Goal: Information Seeking & Learning: Learn about a topic

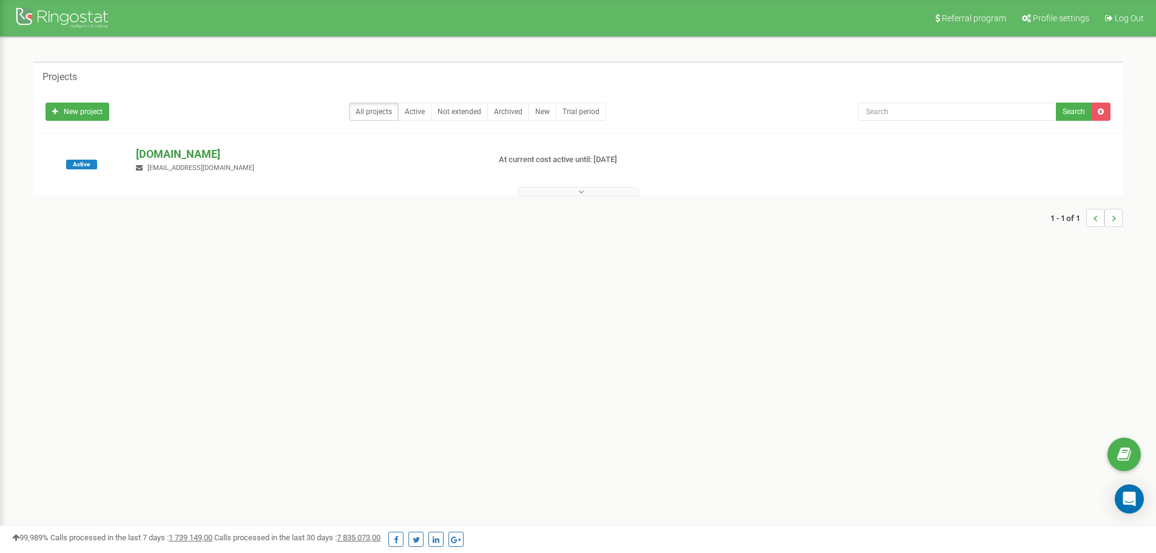
click at [161, 156] on p "[DOMAIN_NAME]" at bounding box center [307, 154] width 343 height 16
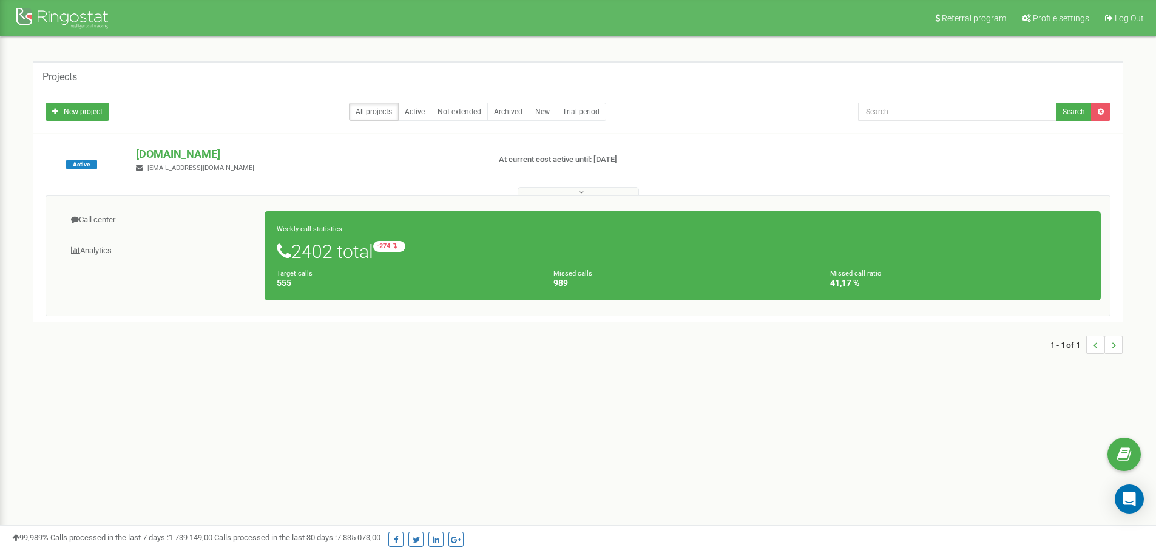
click at [414, 282] on h4 "555" at bounding box center [406, 282] width 258 height 9
click at [211, 153] on p "[DOMAIN_NAME]" at bounding box center [307, 154] width 343 height 16
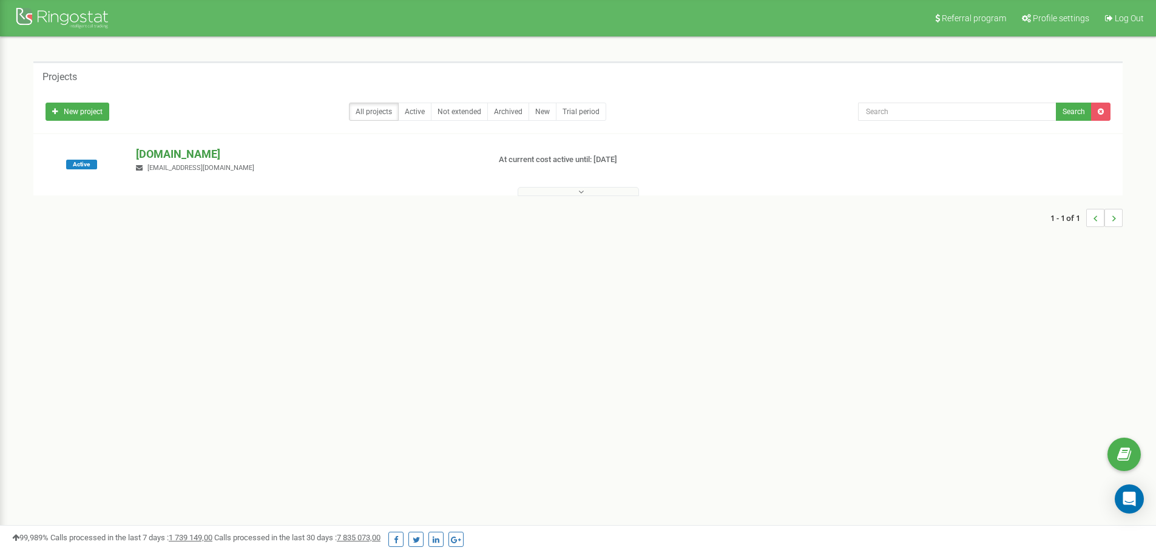
click at [210, 153] on p "[DOMAIN_NAME]" at bounding box center [307, 154] width 343 height 16
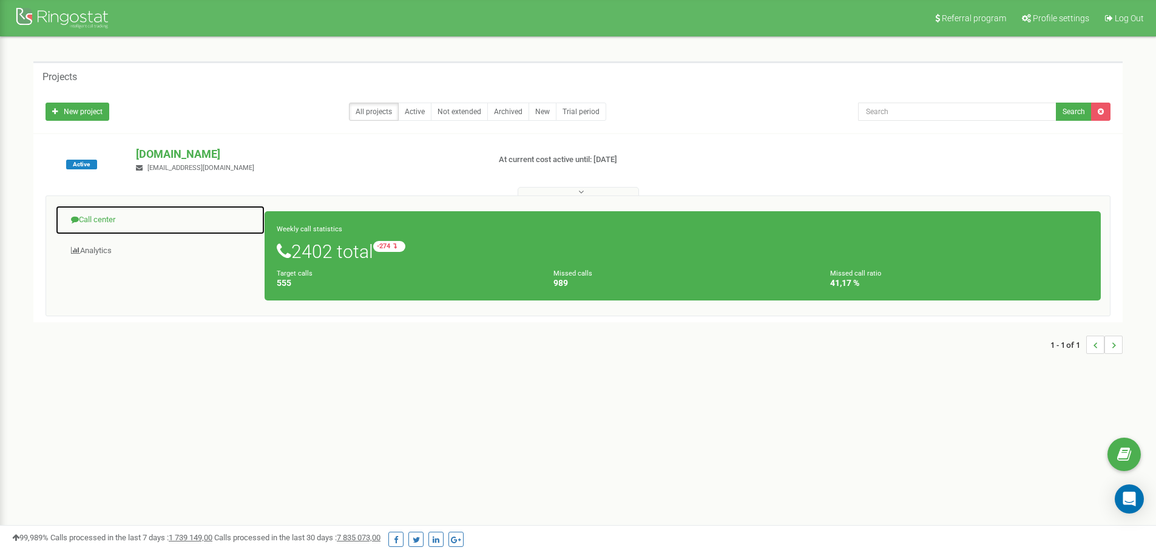
click at [105, 217] on link "Call center" at bounding box center [160, 220] width 210 height 30
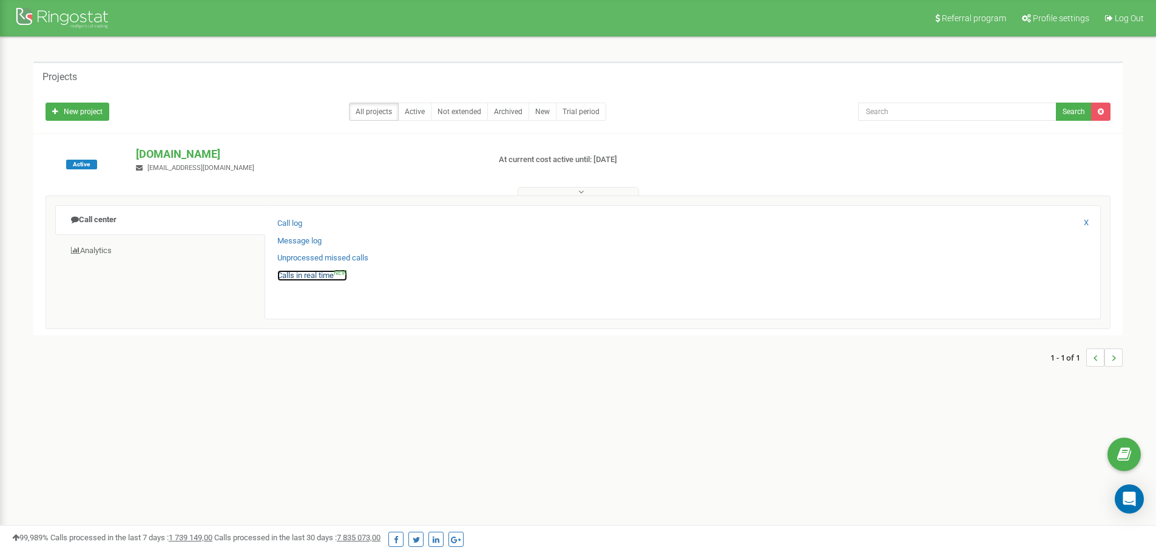
click at [316, 276] on link "Calls in real time NEW" at bounding box center [312, 276] width 70 height 12
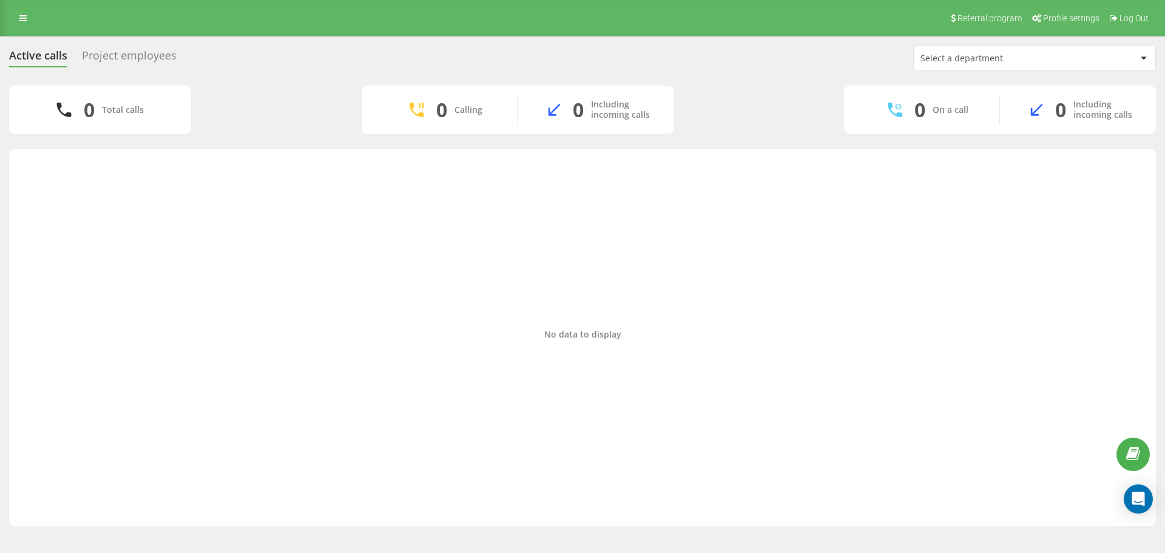
click at [25, 22] on link at bounding box center [23, 18] width 22 height 17
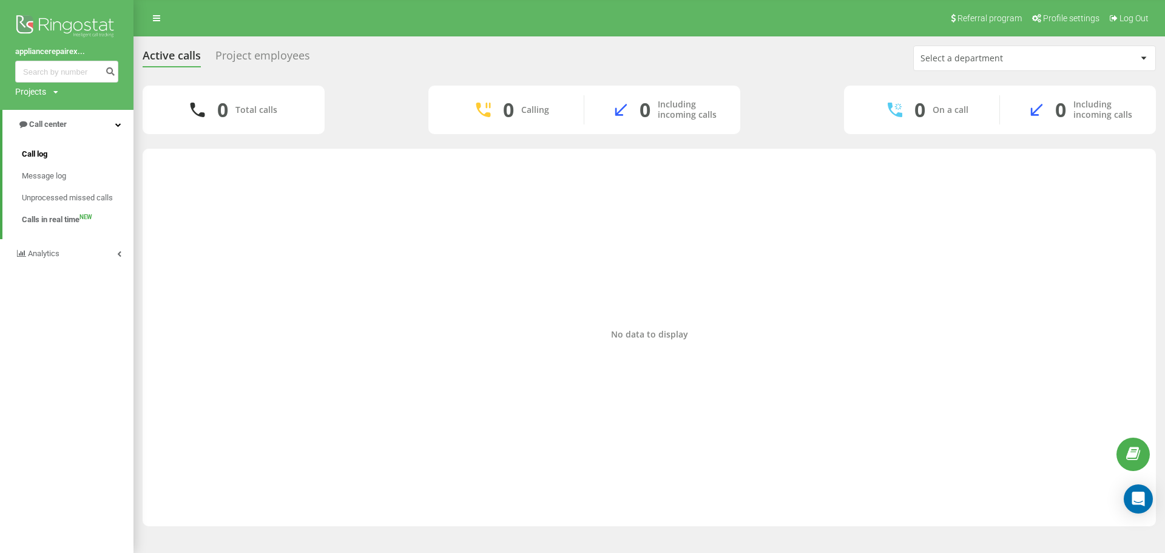
click at [33, 146] on link "Call log" at bounding box center [78, 154] width 112 height 22
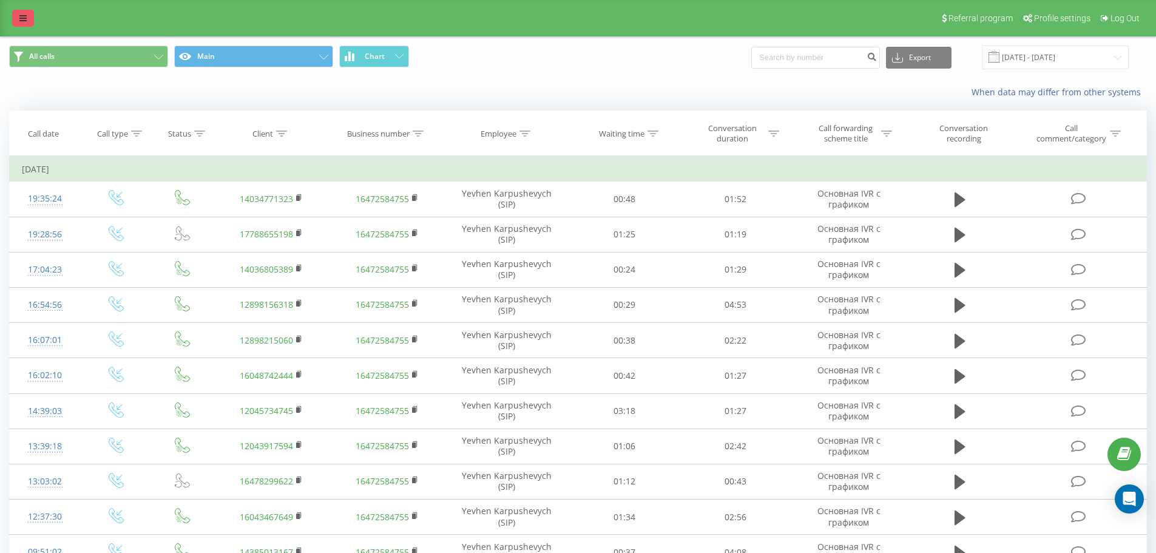
click at [32, 24] on link at bounding box center [23, 18] width 22 height 17
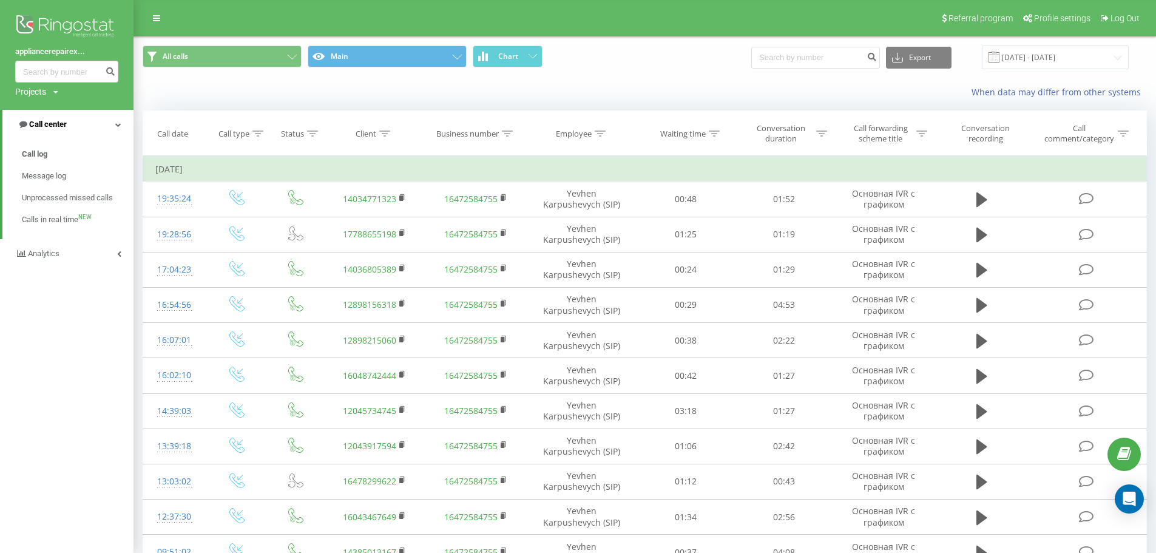
click at [85, 129] on link "Call center" at bounding box center [67, 124] width 131 height 29
click at [86, 128] on link "Call center" at bounding box center [66, 124] width 133 height 29
click at [56, 158] on link "Call log" at bounding box center [78, 154] width 112 height 22
click at [44, 225] on span "Calls in real time" at bounding box center [51, 220] width 58 height 12
click at [37, 221] on span "Calls in real time" at bounding box center [51, 220] width 58 height 12
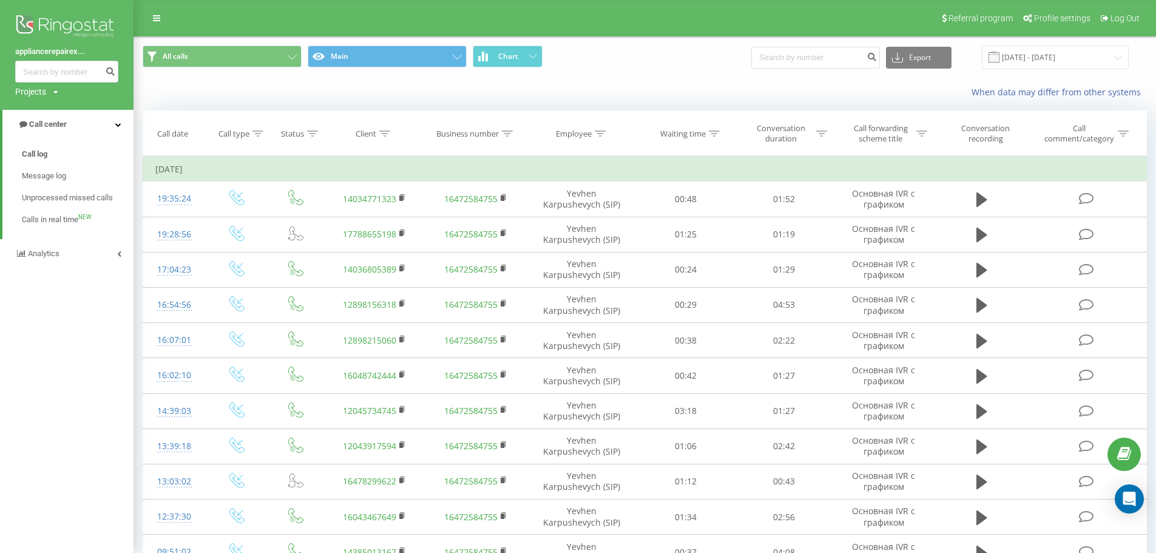
click at [156, 27] on div "Referral program Profile settings Log Out" at bounding box center [578, 18] width 1156 height 36
click at [153, 23] on link at bounding box center [157, 18] width 22 height 17
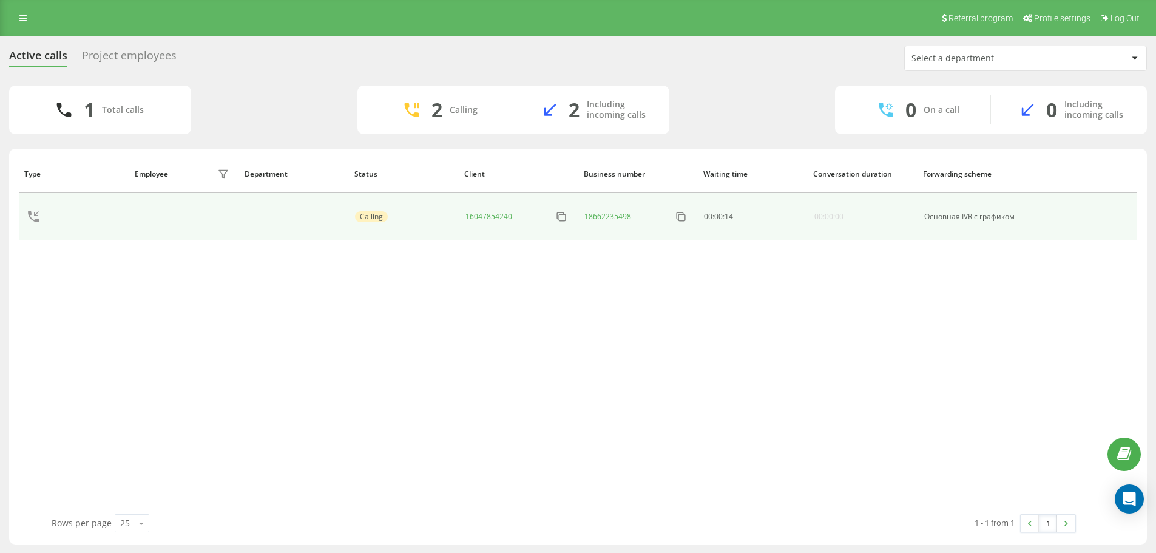
click at [33, 217] on icon at bounding box center [33, 216] width 29 height 29
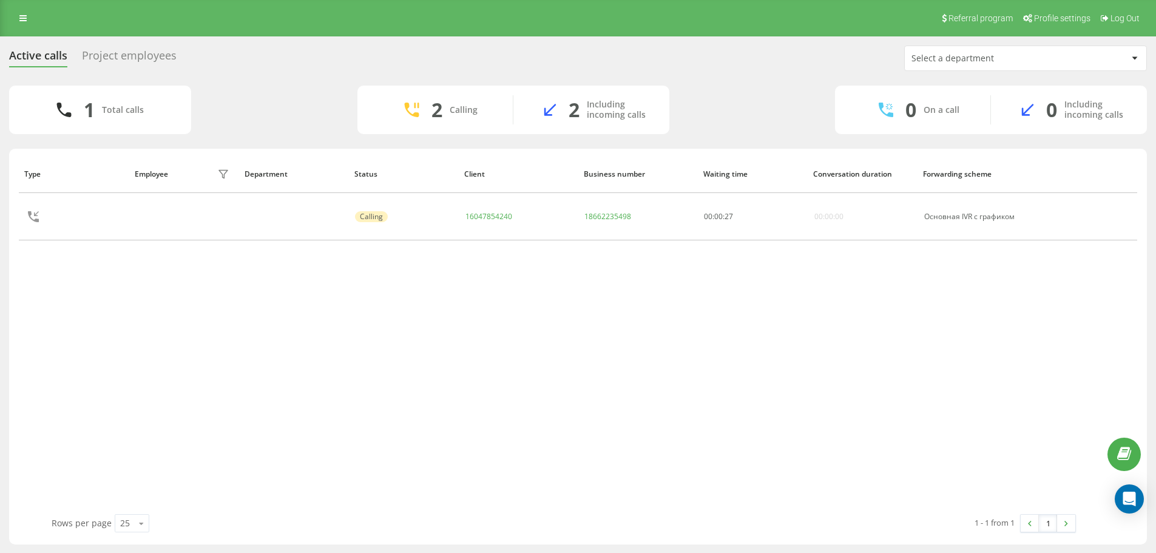
drag, startPoint x: 493, startPoint y: 212, endPoint x: 468, endPoint y: 290, distance: 81.3
click at [464, 294] on div "Type Employee filter Department Status Client Business number Waiting time Conv…" at bounding box center [578, 334] width 1118 height 359
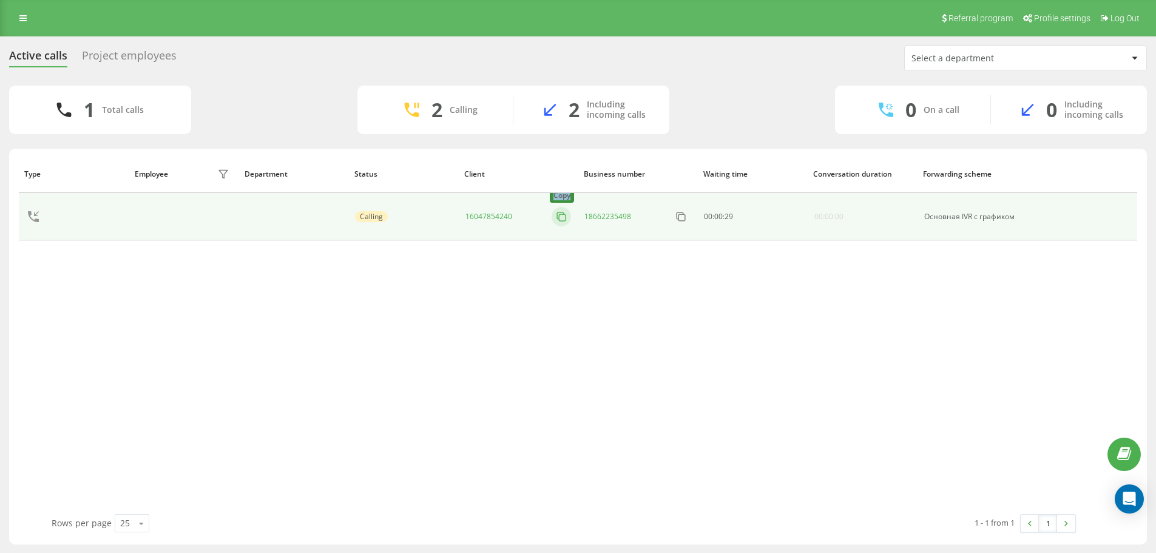
drag, startPoint x: 523, startPoint y: 219, endPoint x: 562, endPoint y: 219, distance: 38.8
click at [562, 219] on div "16047854240 Copy" at bounding box center [518, 216] width 106 height 19
click at [564, 219] on icon at bounding box center [561, 216] width 12 height 12
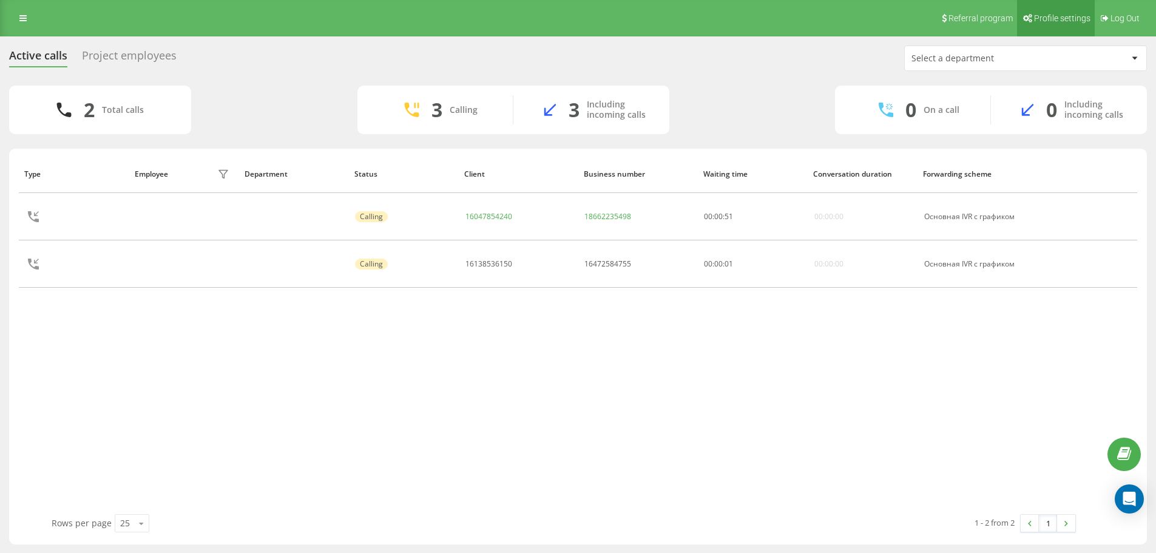
click at [1046, 15] on span "Profile settings" at bounding box center [1062, 18] width 56 height 10
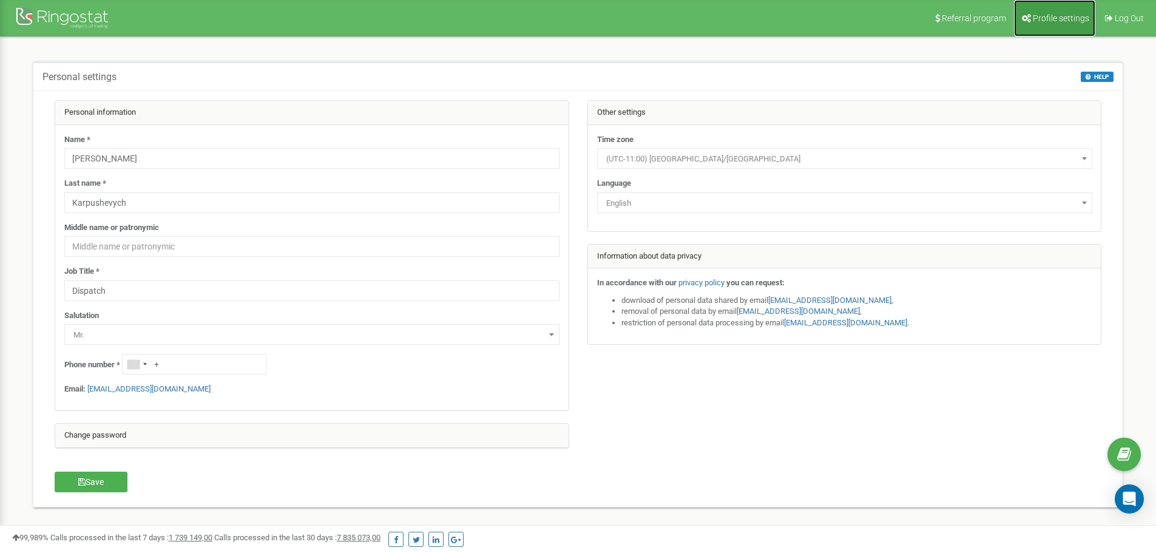
click at [1040, 10] on link "Profile settings" at bounding box center [1054, 18] width 81 height 36
click at [60, 21] on div at bounding box center [63, 19] width 97 height 29
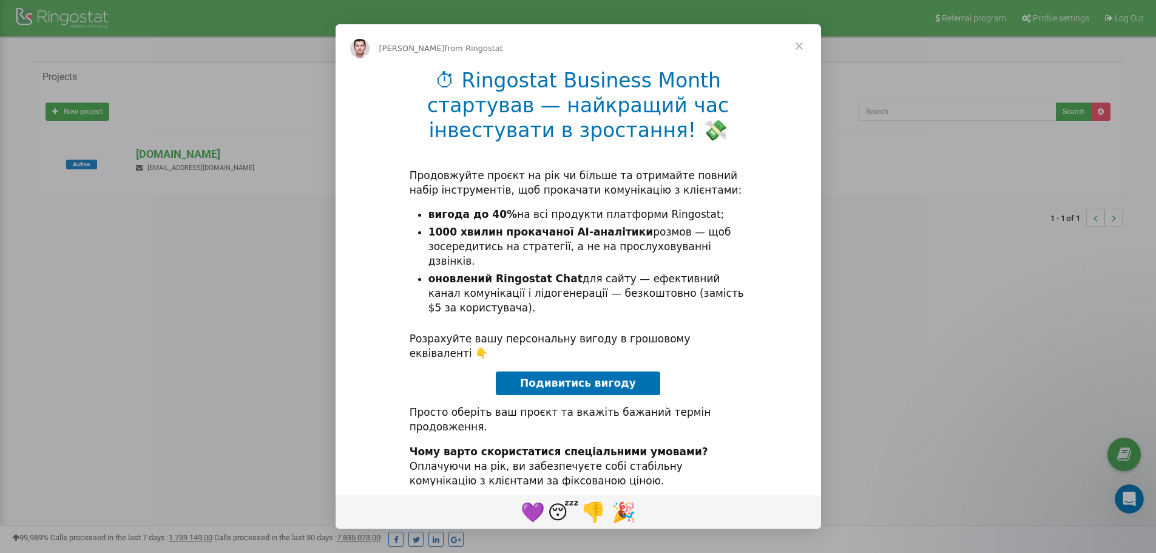
click at [798, 50] on span "Close" at bounding box center [799, 46] width 44 height 44
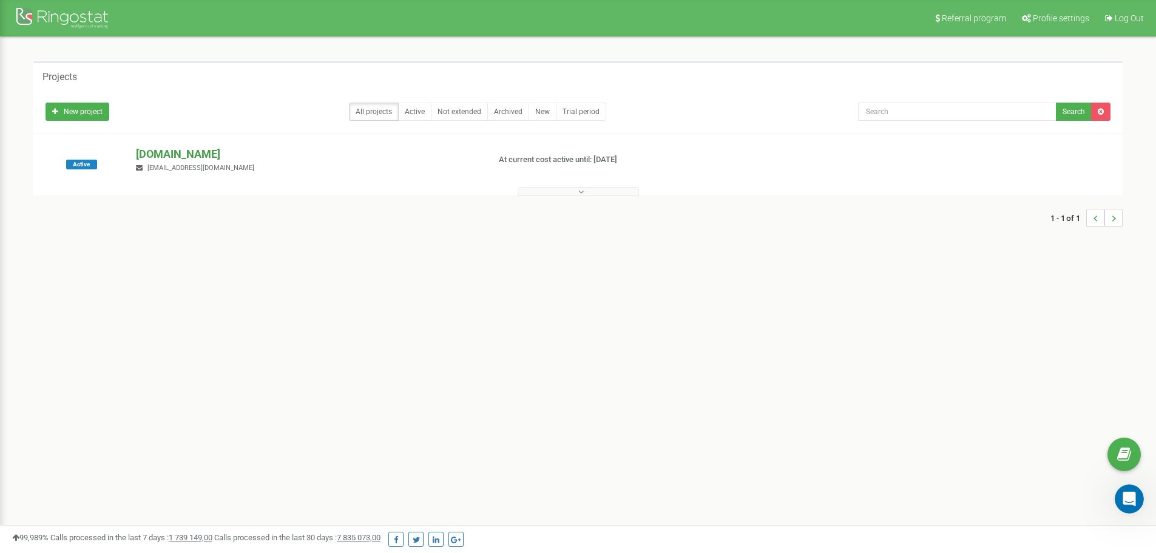
click at [173, 150] on p "[DOMAIN_NAME]" at bounding box center [307, 154] width 343 height 16
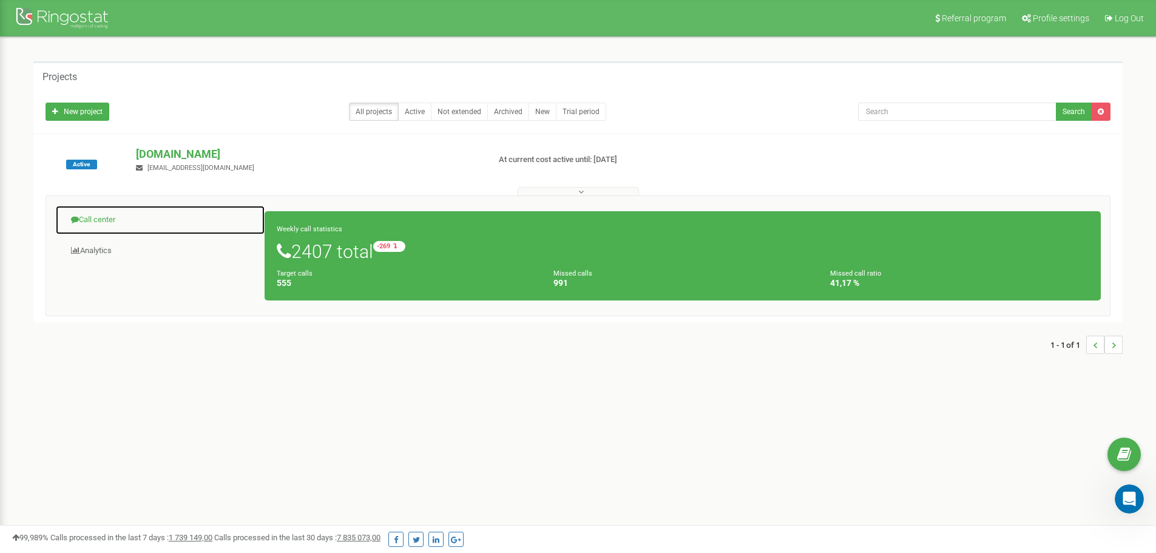
click at [92, 212] on link "Call center" at bounding box center [160, 220] width 210 height 30
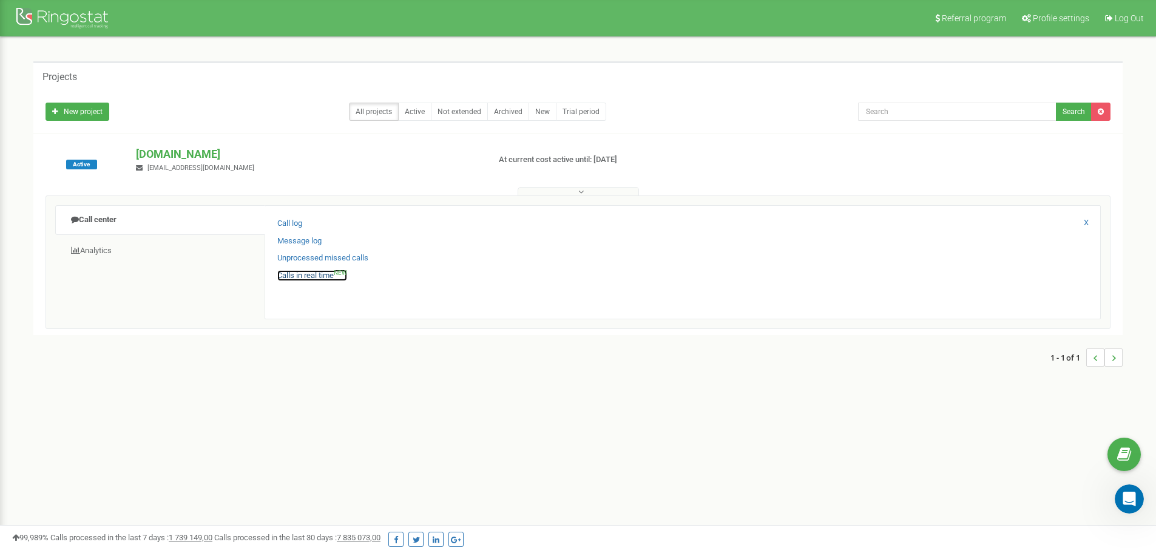
click at [303, 275] on link "Calls in real time NEW" at bounding box center [312, 276] width 70 height 12
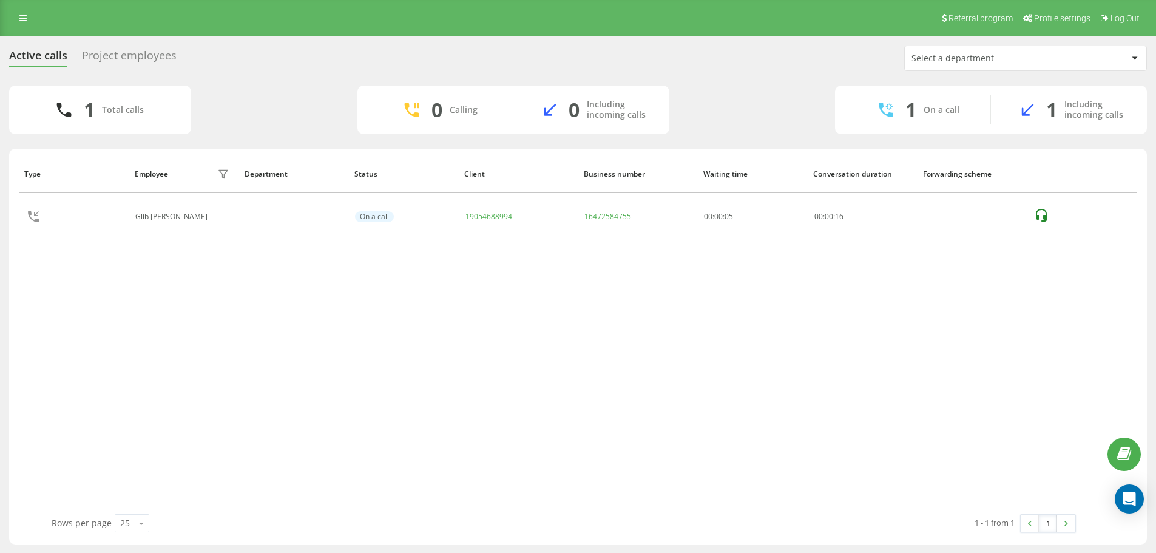
click at [126, 47] on div "Active calls Project employees Select a department" at bounding box center [577, 57] width 1137 height 25
click at [118, 53] on div "Project employees" at bounding box center [129, 58] width 95 height 19
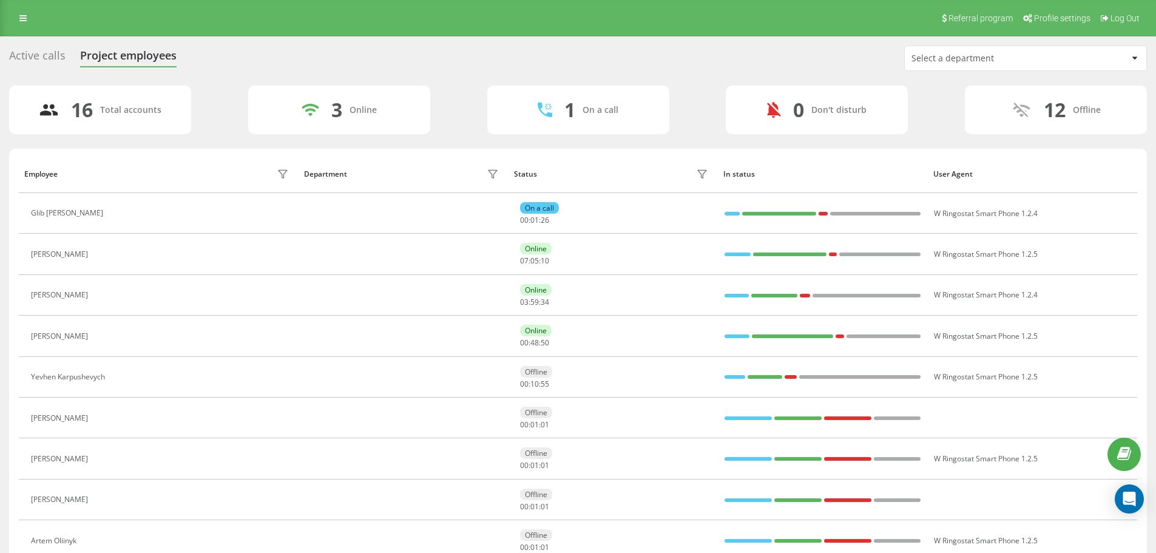
click at [40, 53] on div "Active calls" at bounding box center [37, 58] width 56 height 19
click at [39, 53] on div "Active calls" at bounding box center [37, 58] width 56 height 19
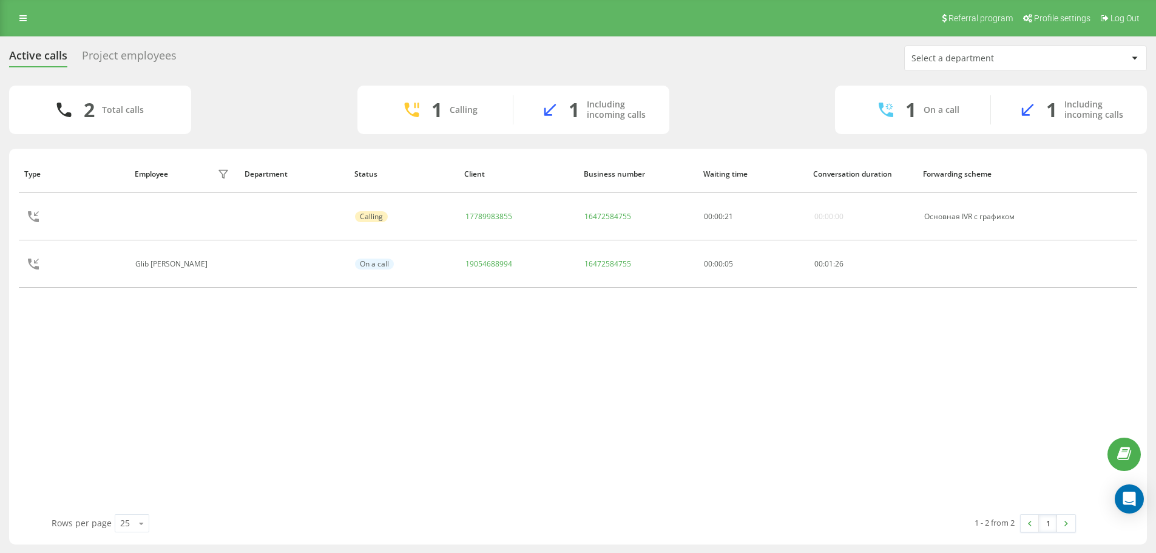
click at [983, 56] on div "Select a department" at bounding box center [983, 58] width 145 height 10
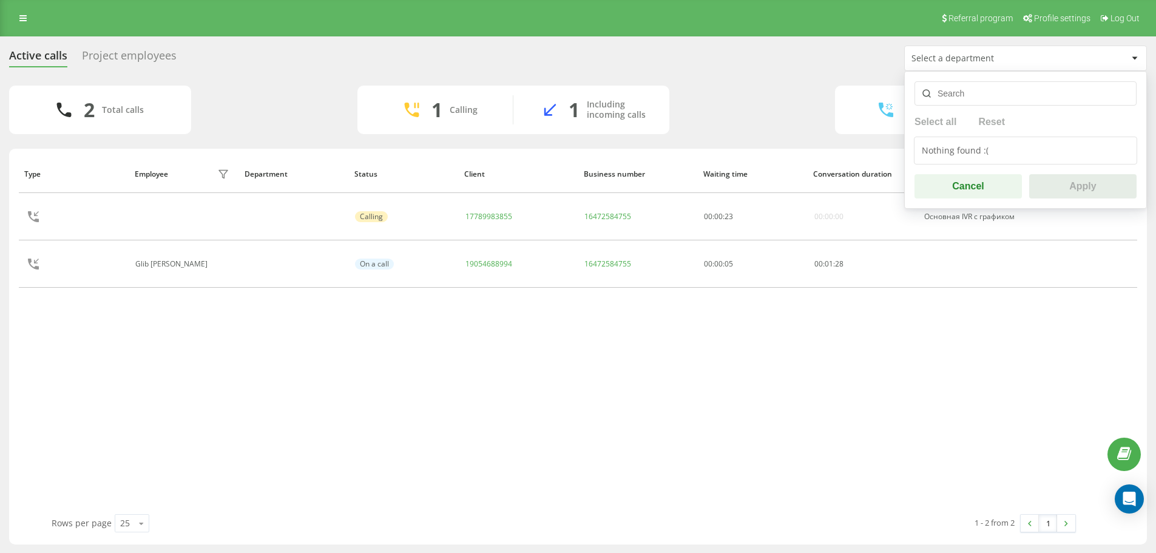
click at [765, 49] on div "Active calls Project employees Select a department Select all Reset Nothing fou…" at bounding box center [577, 57] width 1137 height 25
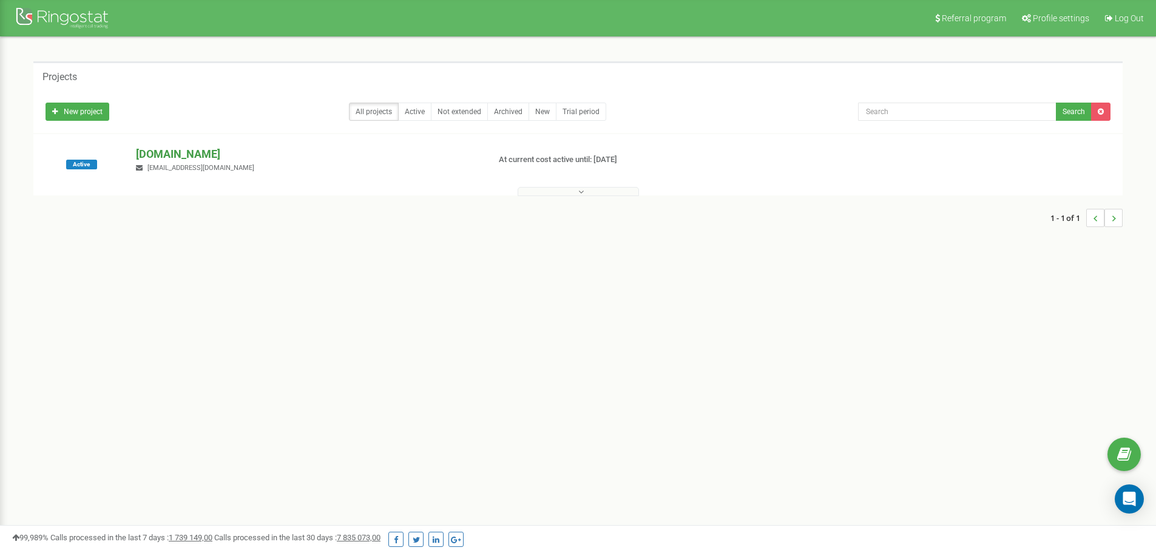
click at [194, 149] on p "[DOMAIN_NAME]" at bounding box center [307, 154] width 343 height 16
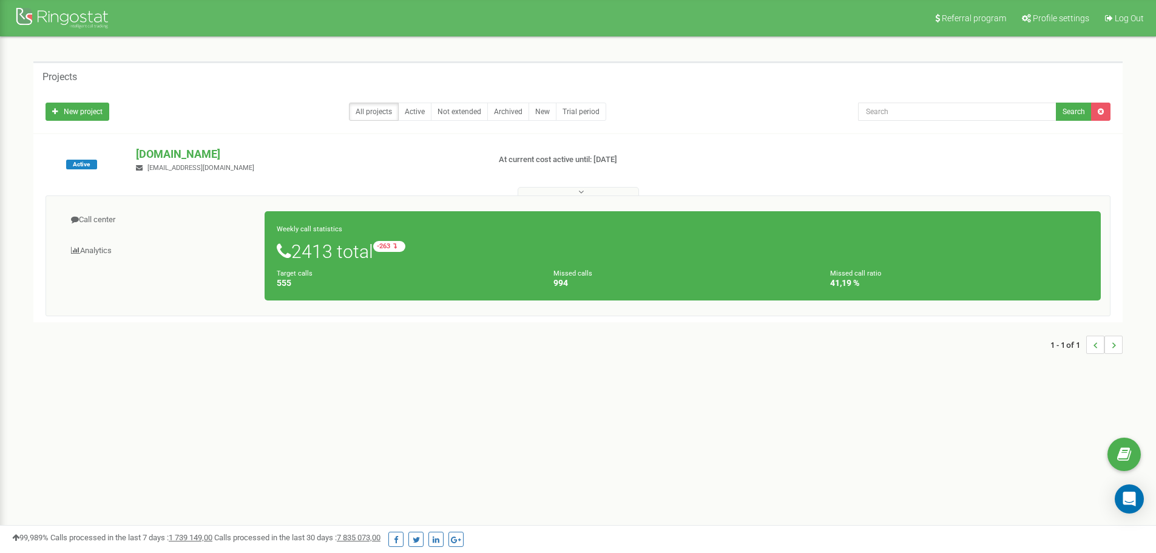
drag, startPoint x: 216, startPoint y: 143, endPoint x: 208, endPoint y: 139, distance: 8.7
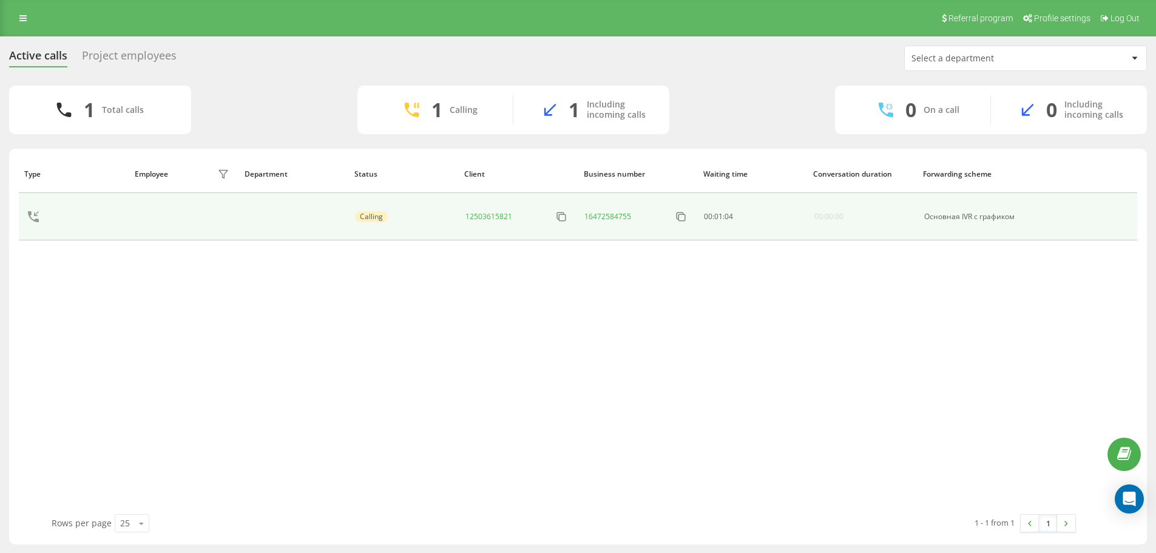
click at [32, 221] on icon at bounding box center [33, 216] width 29 height 29
click at [35, 221] on icon at bounding box center [33, 216] width 11 height 11
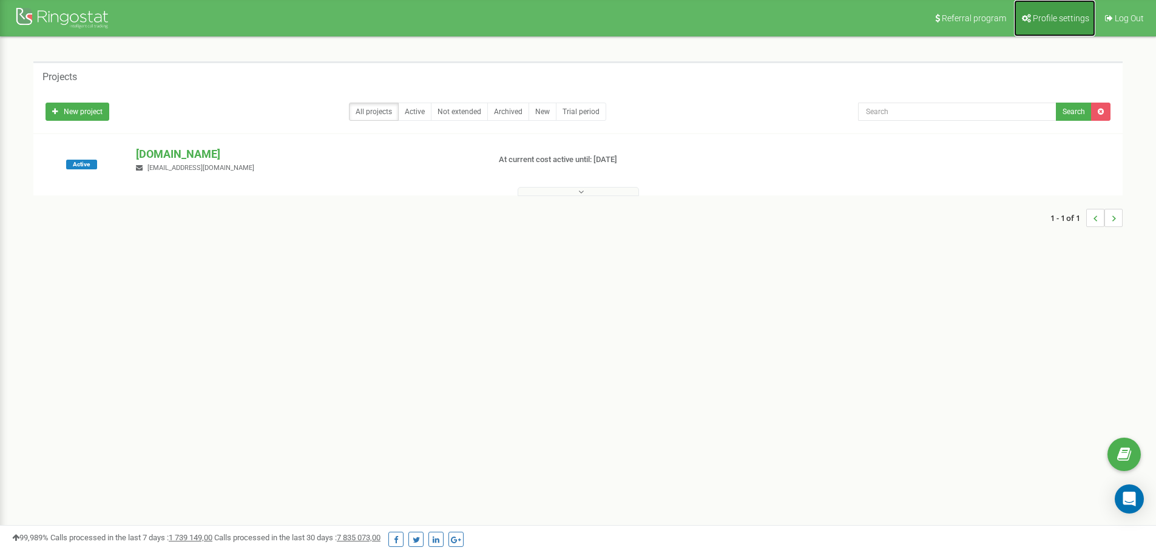
click at [1038, 21] on span "Profile settings" at bounding box center [1060, 18] width 56 height 10
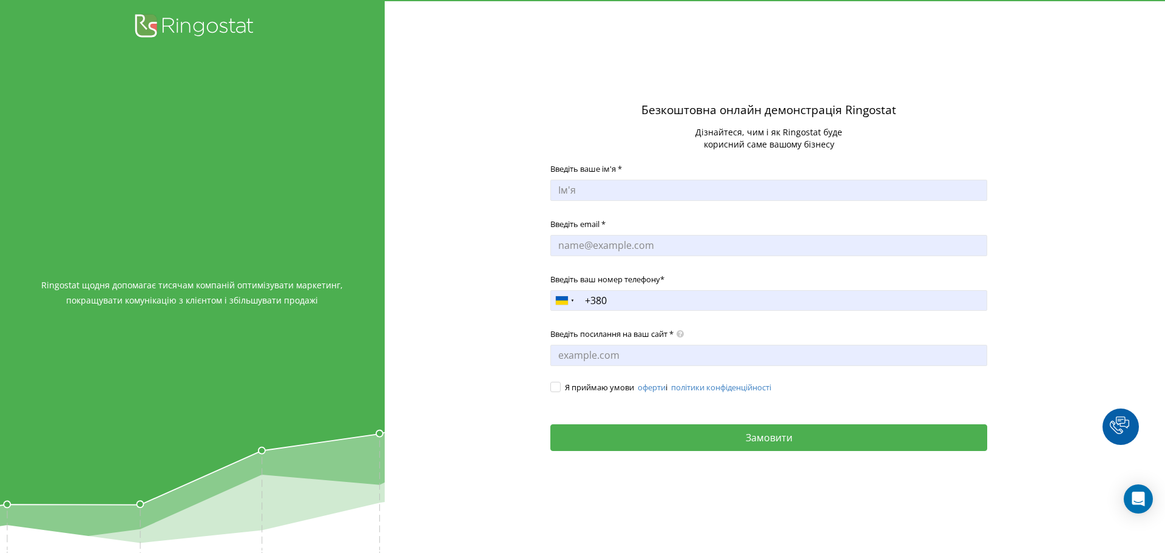
drag, startPoint x: 244, startPoint y: 270, endPoint x: 242, endPoint y: 262, distance: 8.1
